Goal: Task Accomplishment & Management: Use online tool/utility

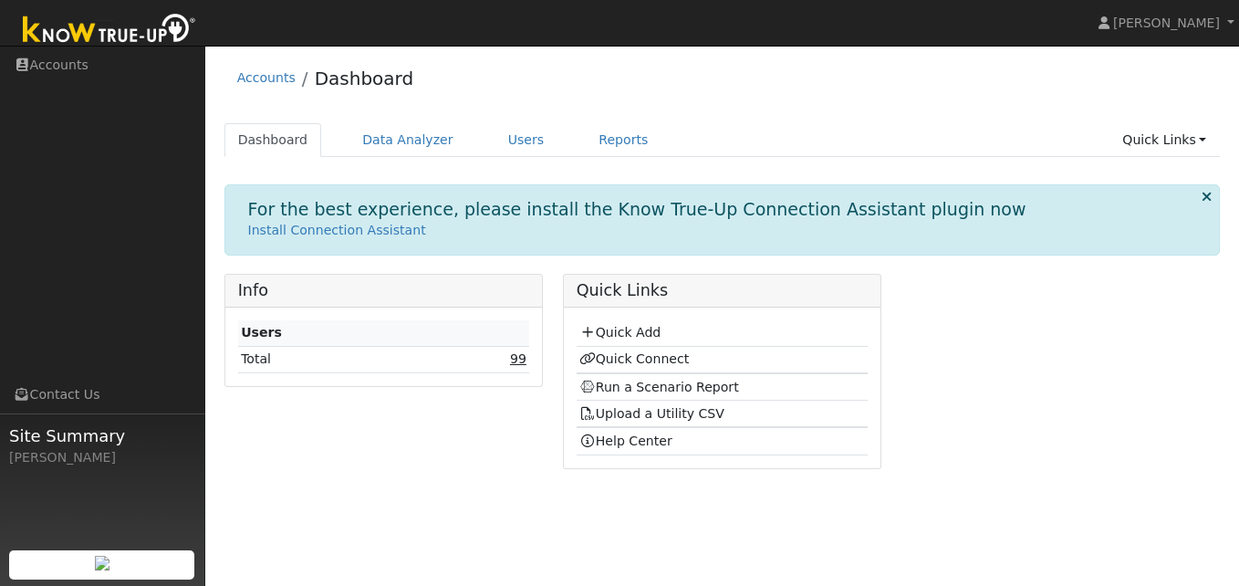
click at [519, 361] on link "99" at bounding box center [518, 358] width 16 height 15
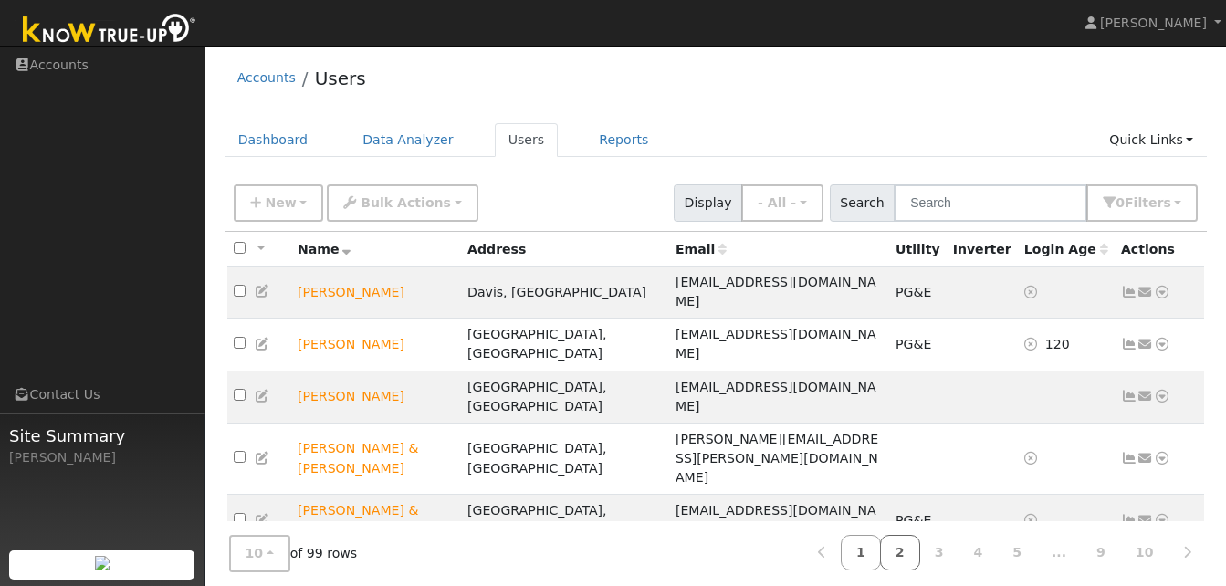
click at [919, 552] on link "2" at bounding box center [900, 553] width 40 height 36
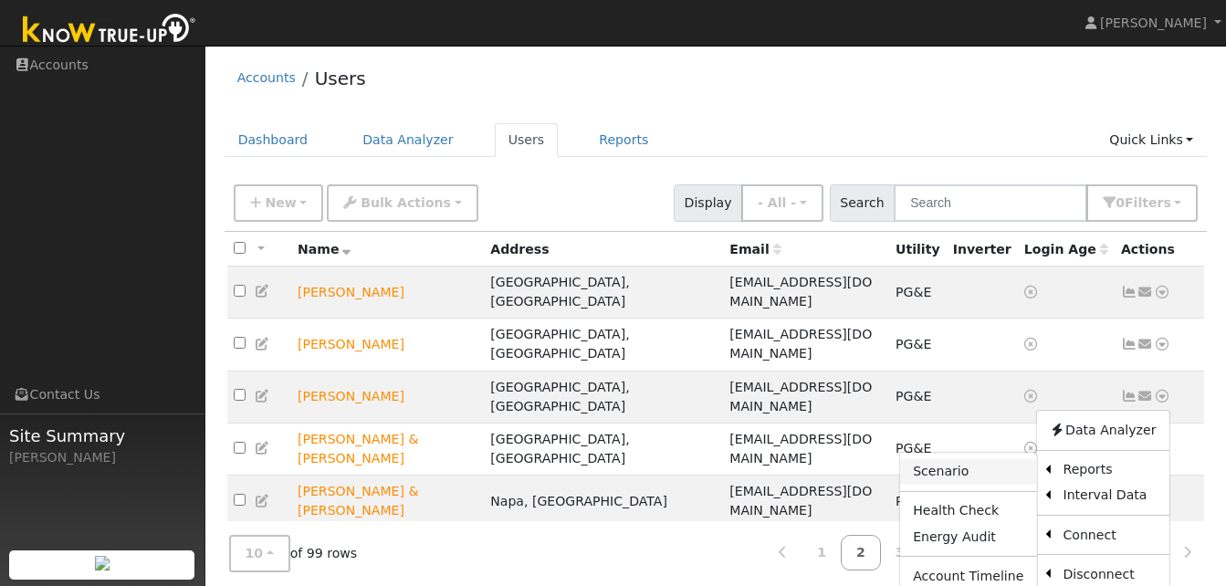
click at [962, 459] on link "Scenario" at bounding box center [968, 472] width 136 height 26
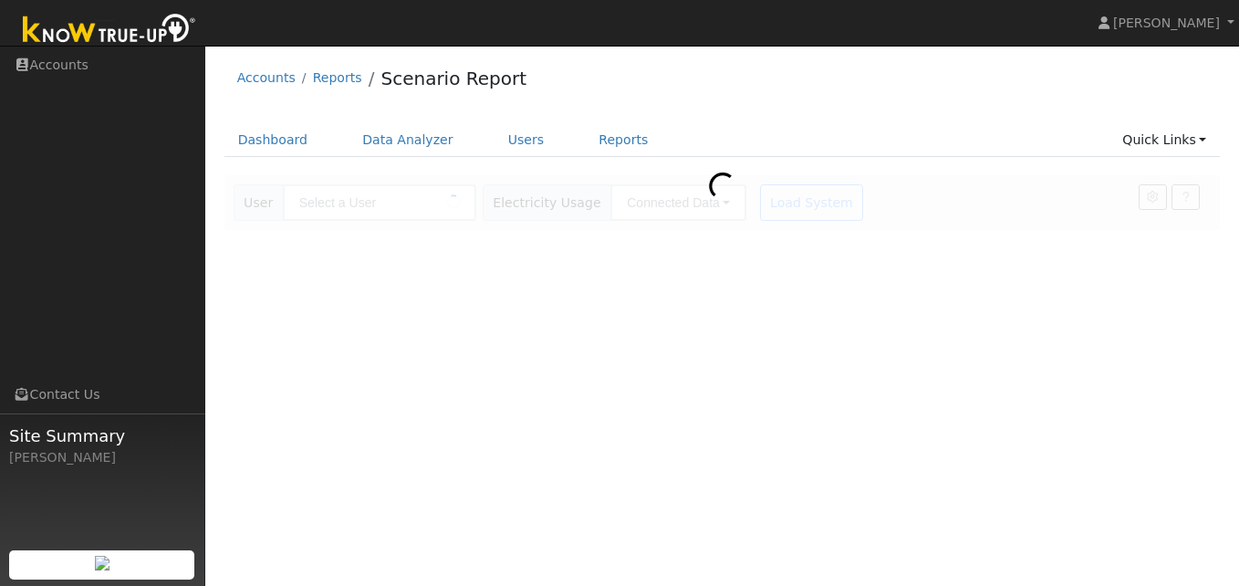
type input "[PERSON_NAME]"
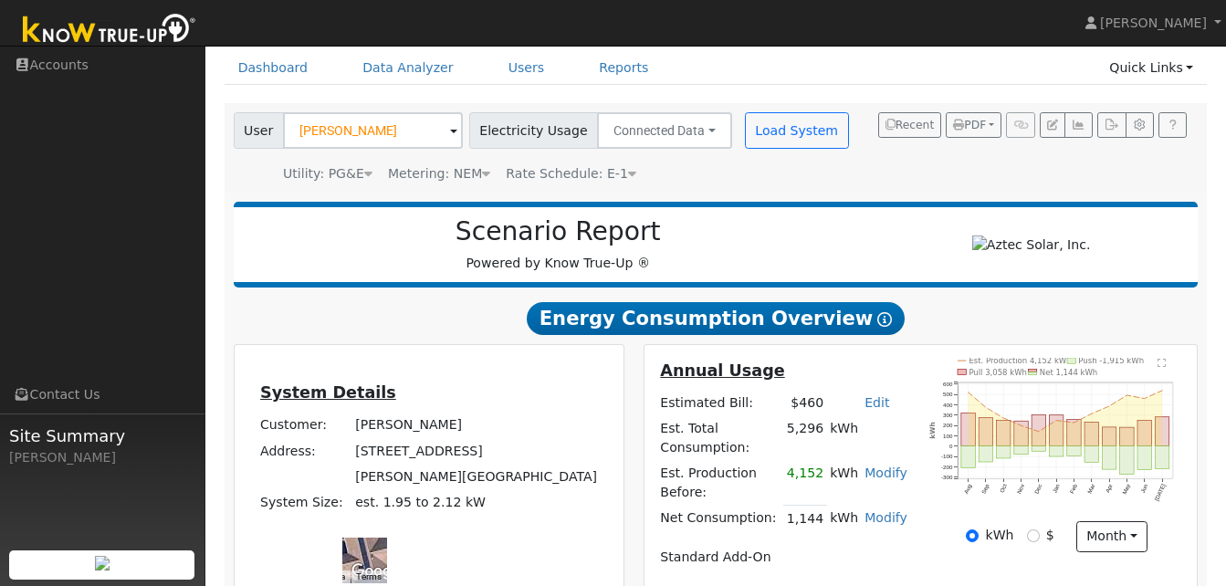
scroll to position [60, 0]
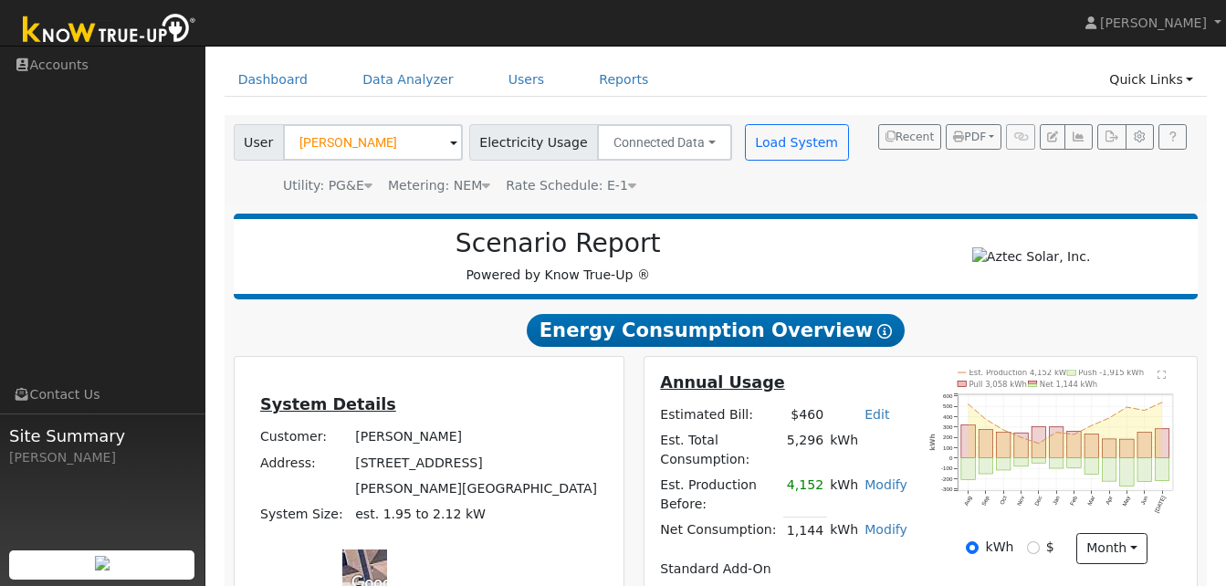
click at [913, 468] on div "Annual Usage Estimated Bill: $460 Edit Estimated Bill $ Annual Est. Total Consu…" at bounding box center [783, 482] width 273 height 225
